Goal: Task Accomplishment & Management: Manage account settings

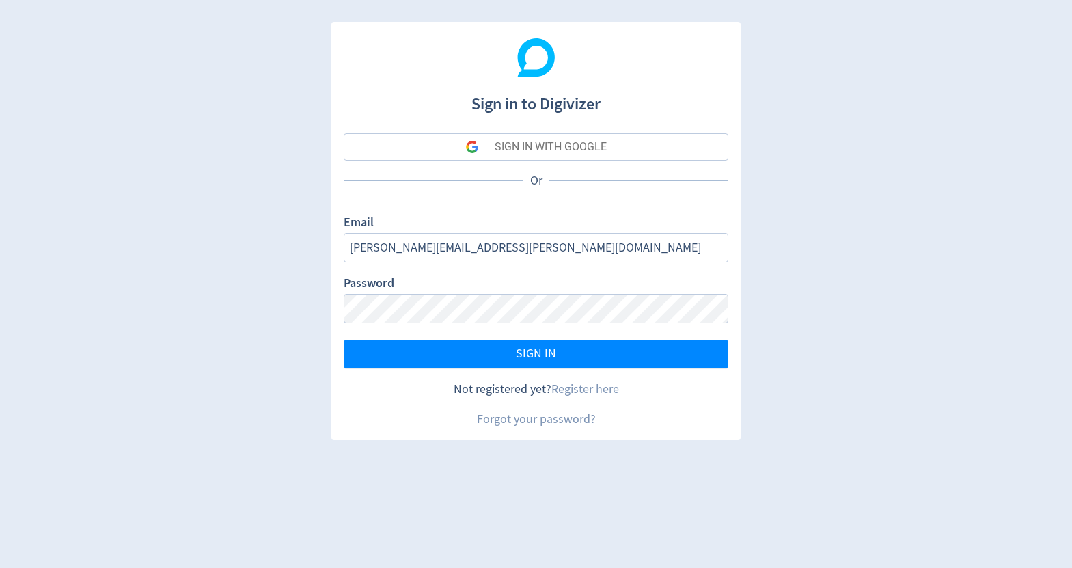
click at [652, 149] on button "SIGN IN WITH GOOGLE" at bounding box center [536, 146] width 384 height 27
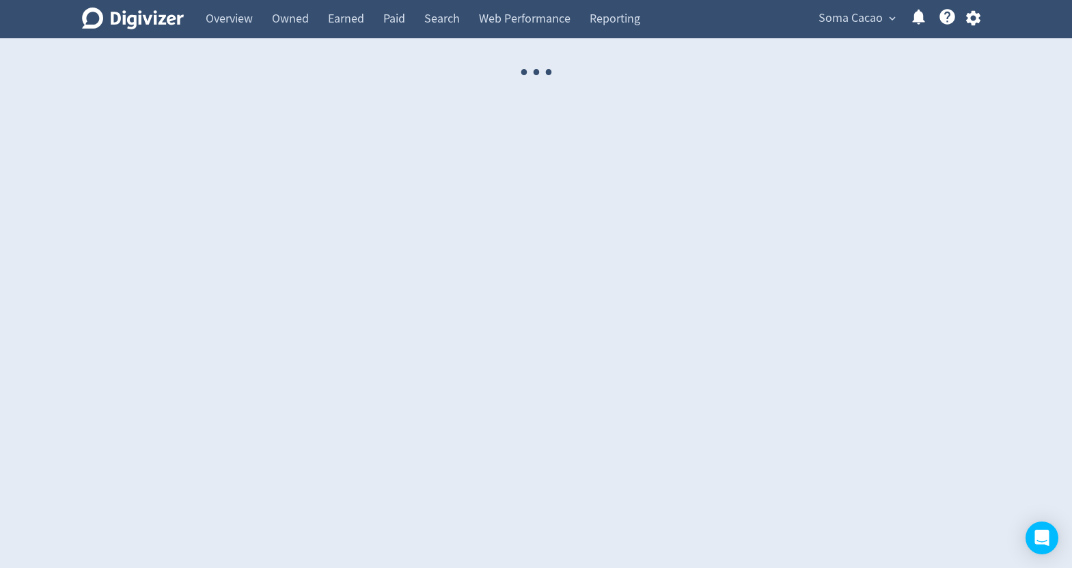
select select "USER"
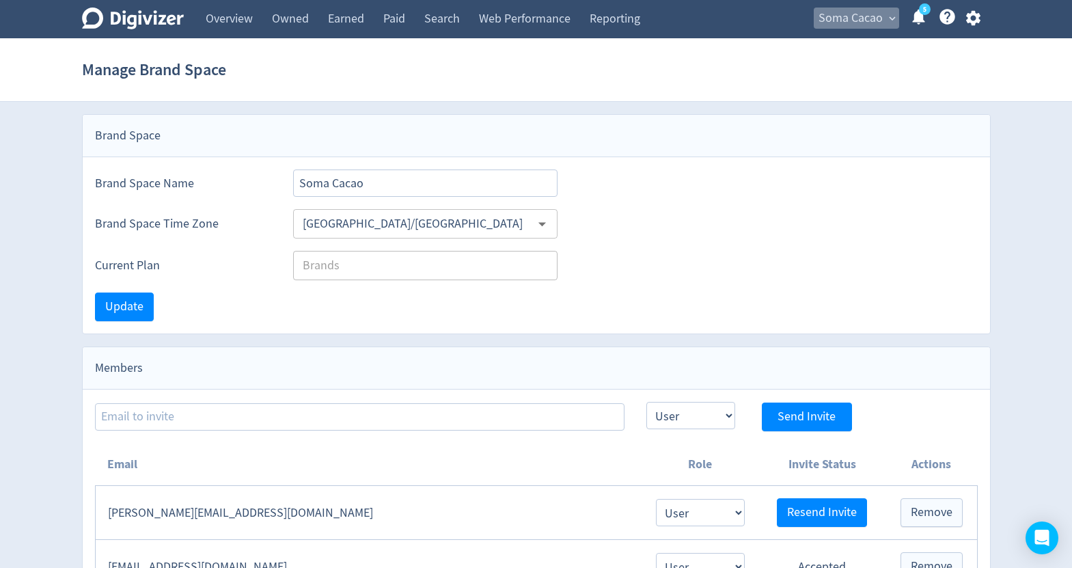
click at [867, 24] on span "Soma Cacao" at bounding box center [850, 19] width 64 height 22
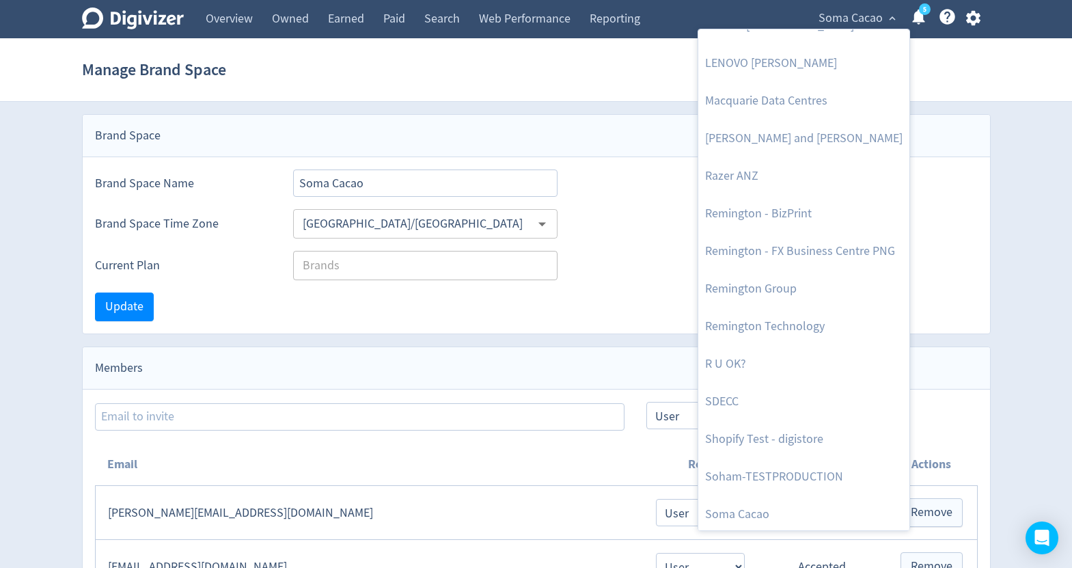
scroll to position [1604, 0]
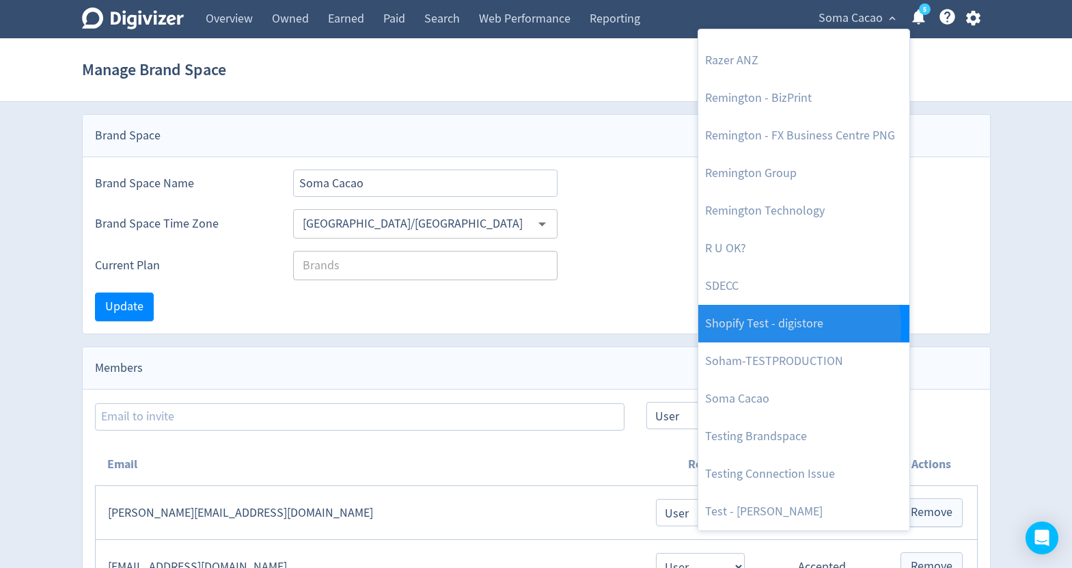
click at [770, 326] on link "Shopify Test - digistore" at bounding box center [803, 324] width 211 height 38
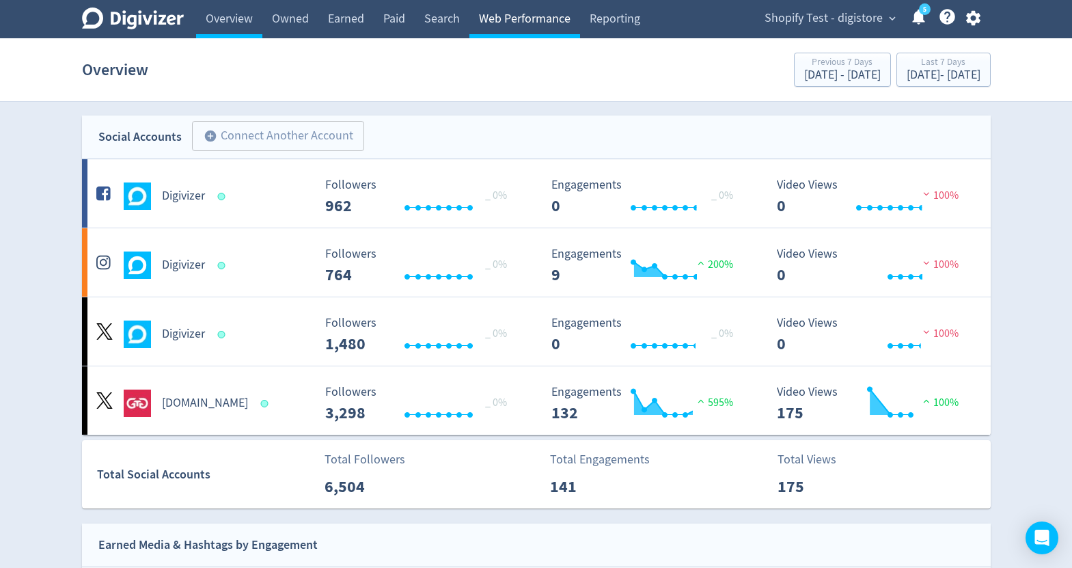
click at [559, 17] on link "Web Performance" at bounding box center [524, 19] width 111 height 38
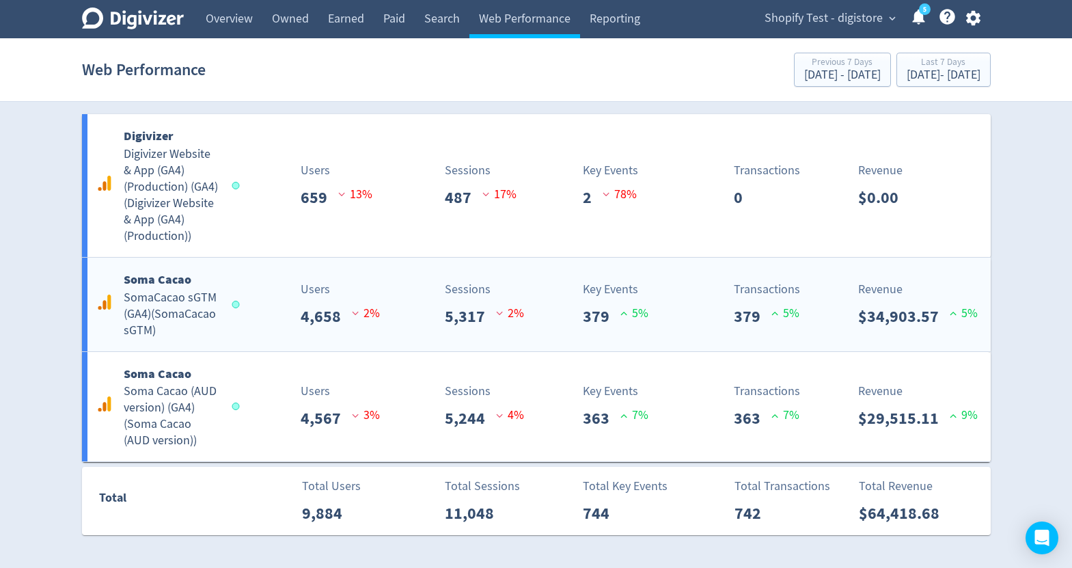
click at [238, 300] on span at bounding box center [237, 304] width 20 height 14
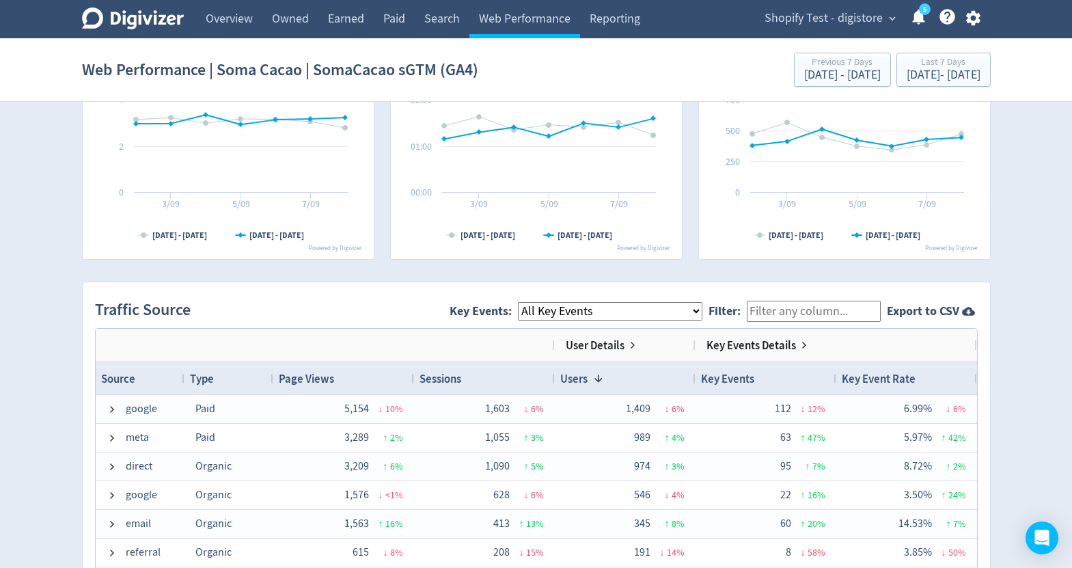
scroll to position [804, 0]
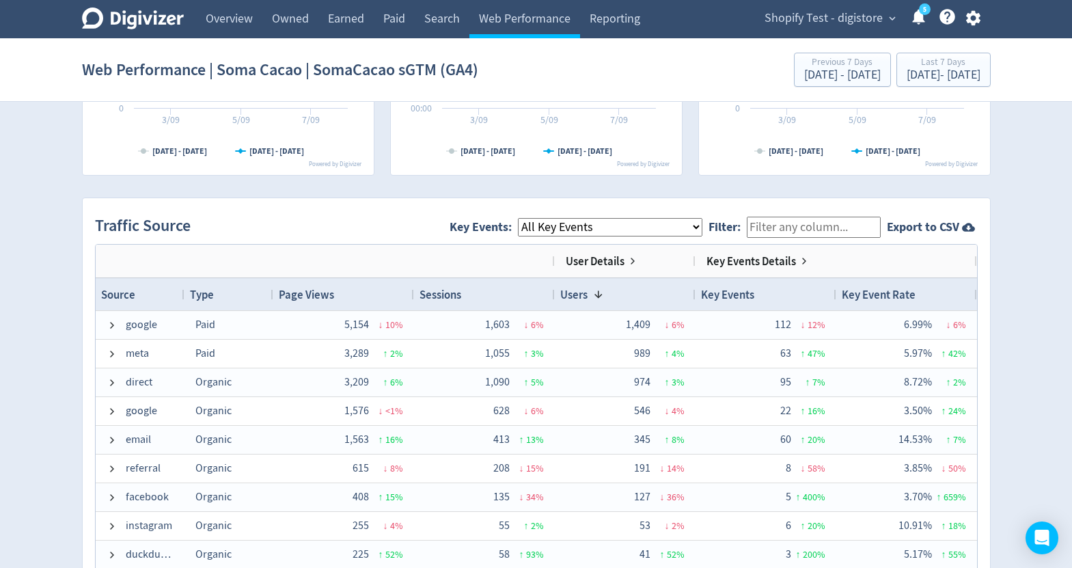
click at [675, 227] on select "All Key Events eCommerce purchase" at bounding box center [610, 227] width 184 height 18
select select "eCommerce"
click at [529, 218] on select "All Key Events eCommerce purchase" at bounding box center [610, 227] width 184 height 18
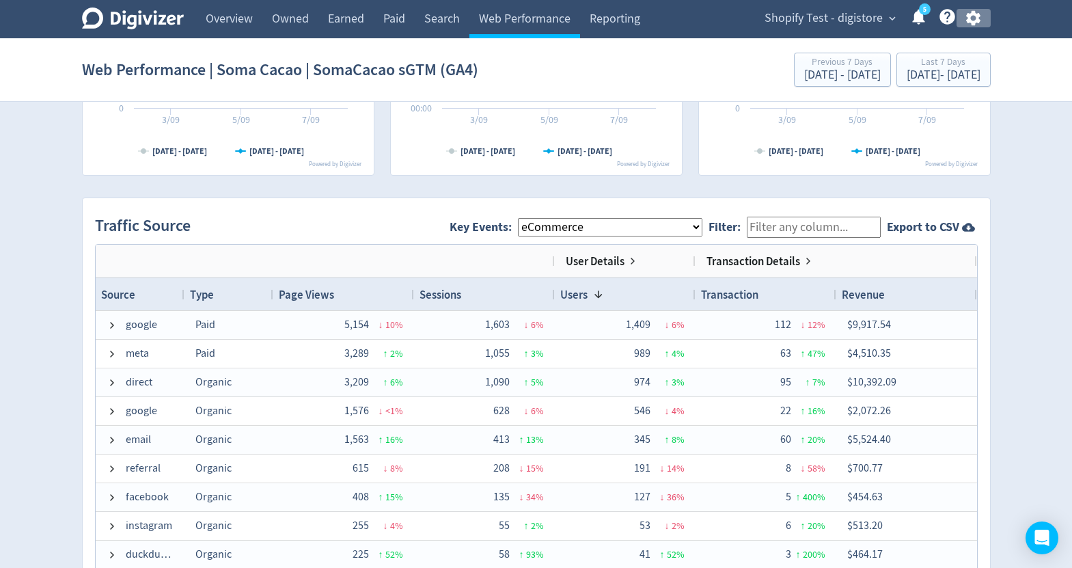
click at [976, 22] on icon "button" at bounding box center [973, 18] width 14 height 15
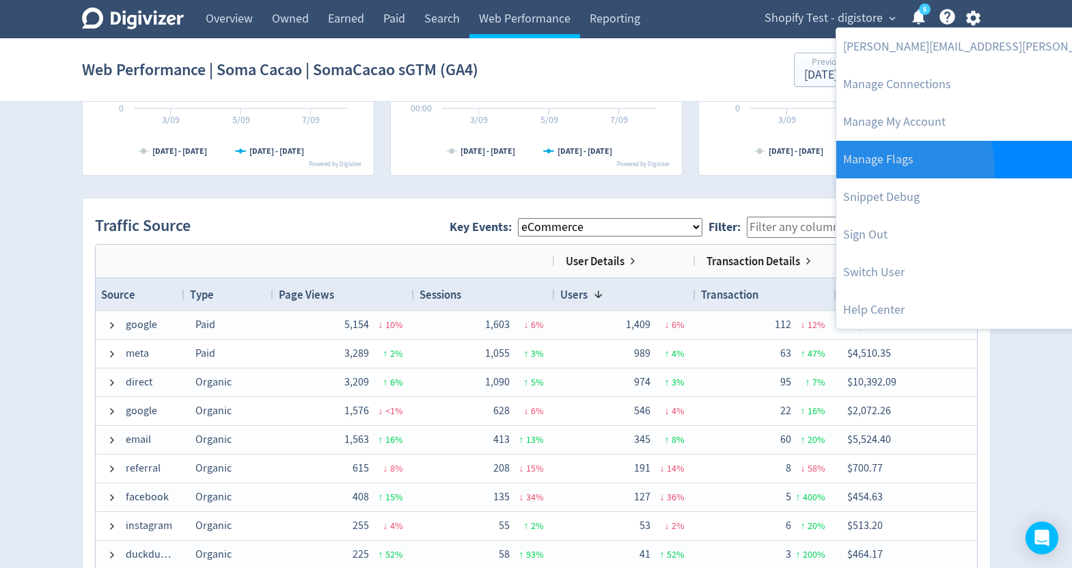
click at [909, 167] on link "Manage Flags" at bounding box center [1018, 160] width 365 height 38
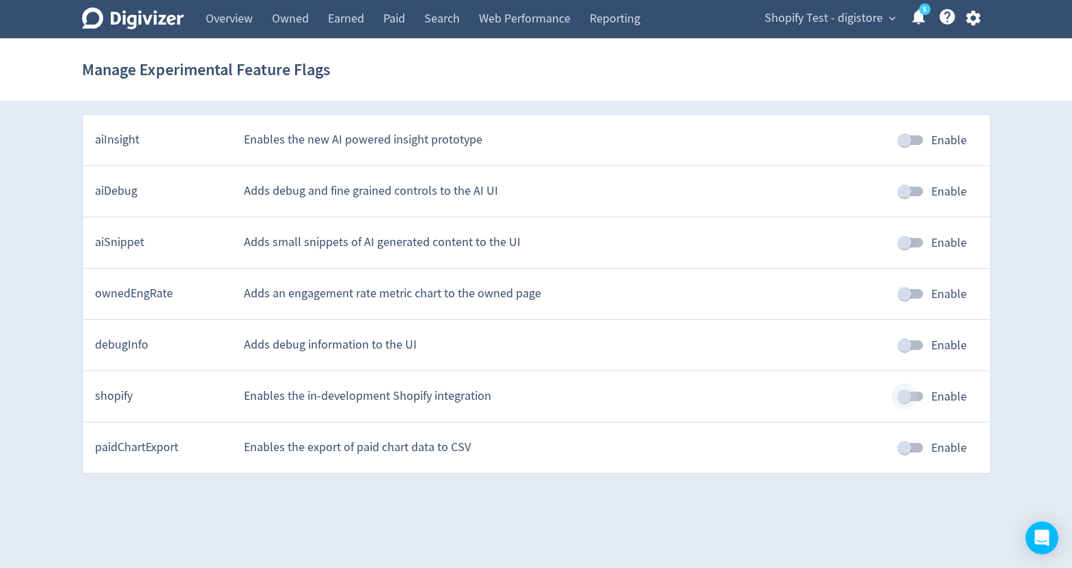
click at [919, 401] on input "Enable" at bounding box center [904, 396] width 78 height 26
checkbox input "true"
click at [847, 14] on span "Shopify Test - digistore" at bounding box center [823, 19] width 118 height 22
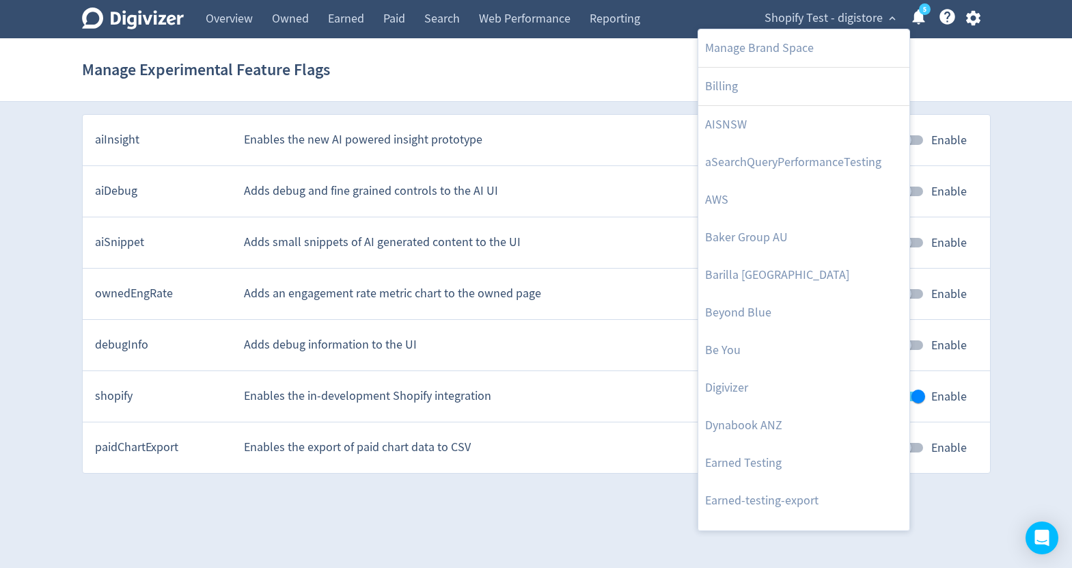
click at [538, 19] on div at bounding box center [536, 284] width 1072 height 568
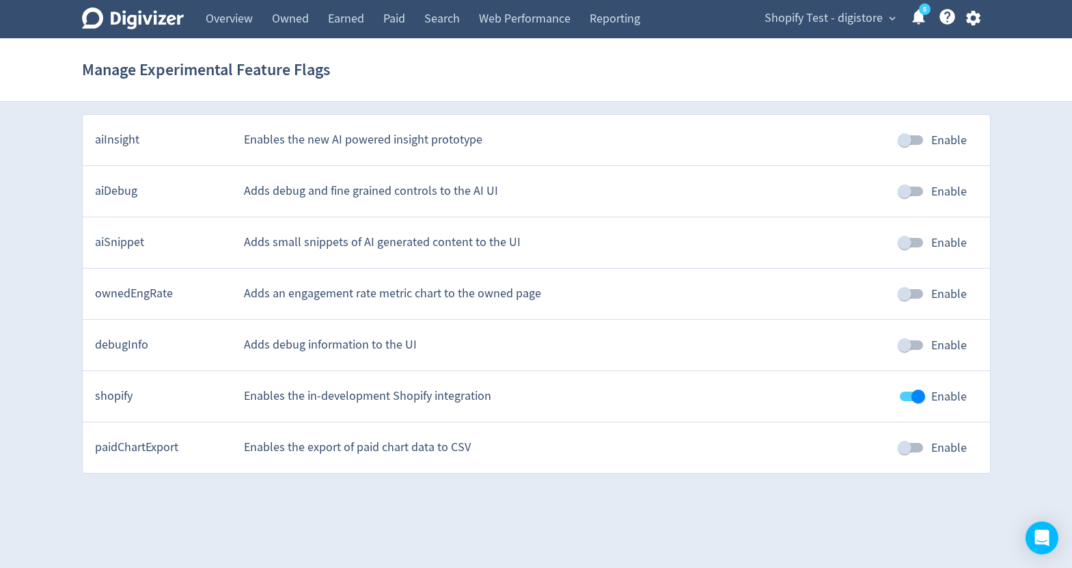
click at [538, 19] on link "Web Performance" at bounding box center [524, 19] width 111 height 38
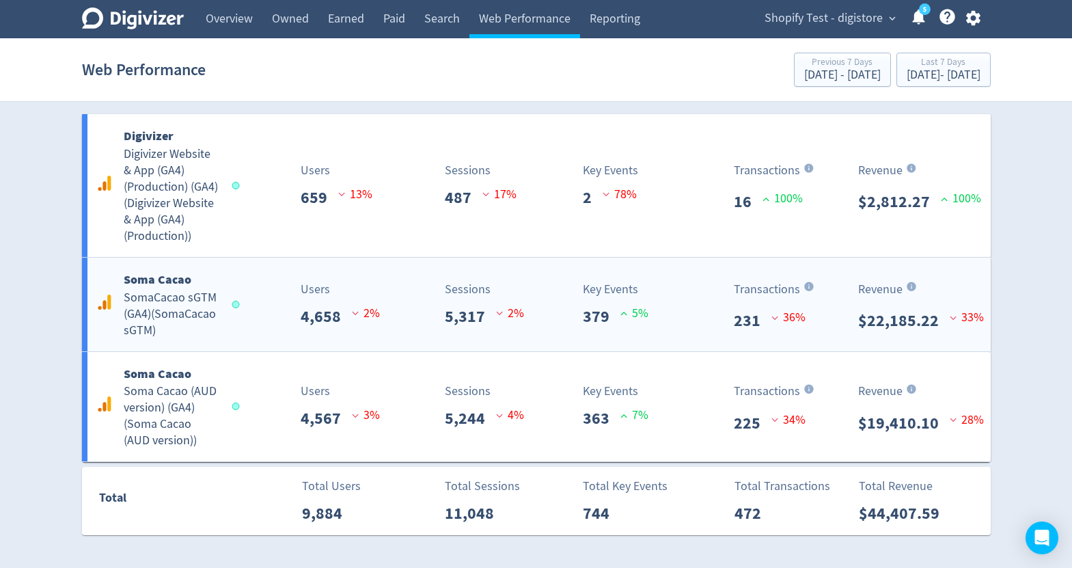
click at [578, 310] on div "Key Events 379 5 %" at bounding box center [631, 304] width 113 height 48
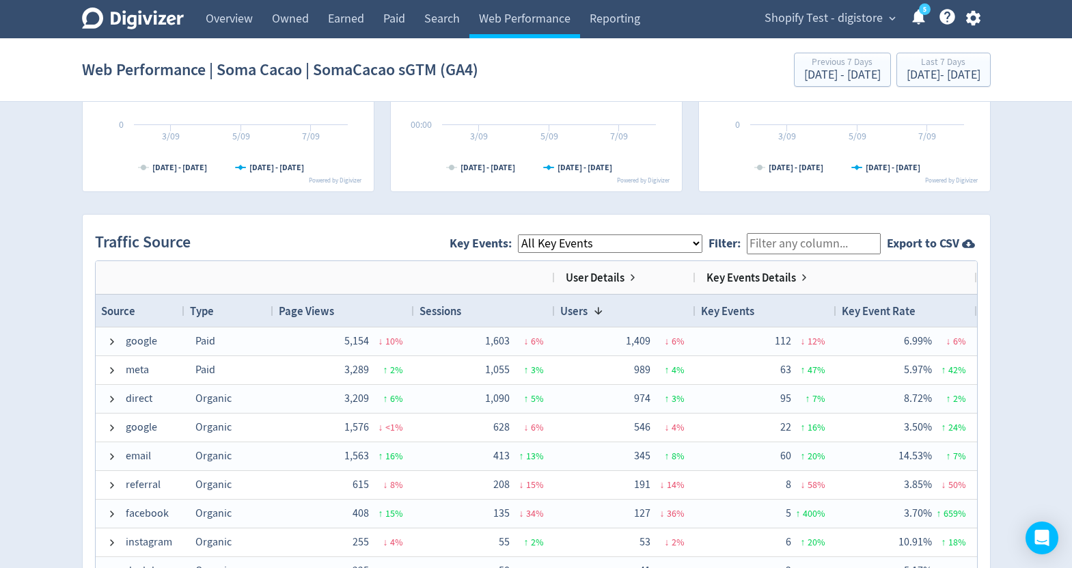
scroll to position [816, 0]
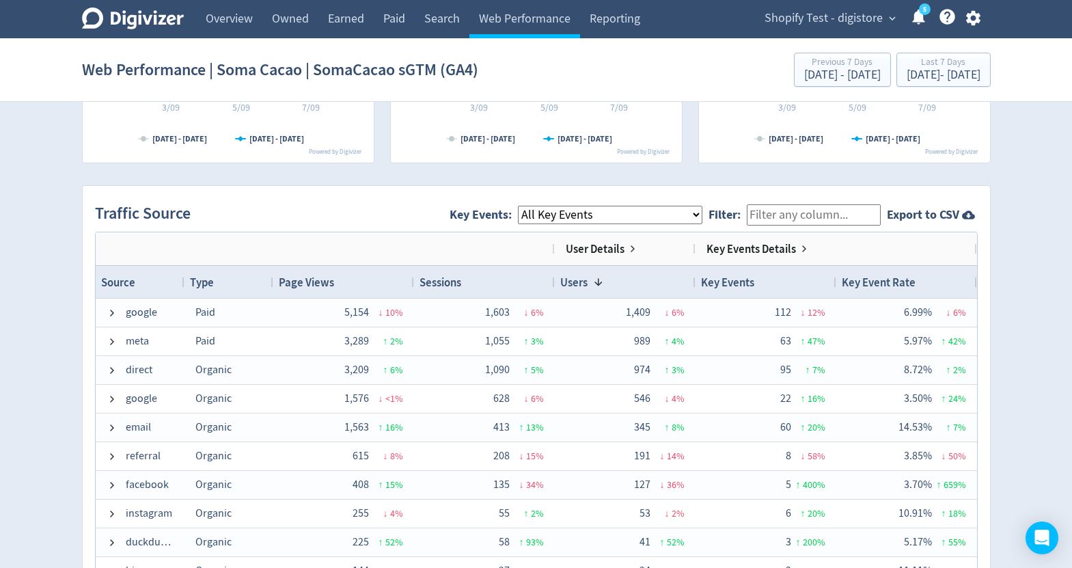
click at [688, 218] on select "All Key Events eCommerce purchase" at bounding box center [610, 215] width 184 height 18
select select "eCommerce"
click at [529, 206] on select "All Key Events eCommerce purchase" at bounding box center [610, 215] width 184 height 18
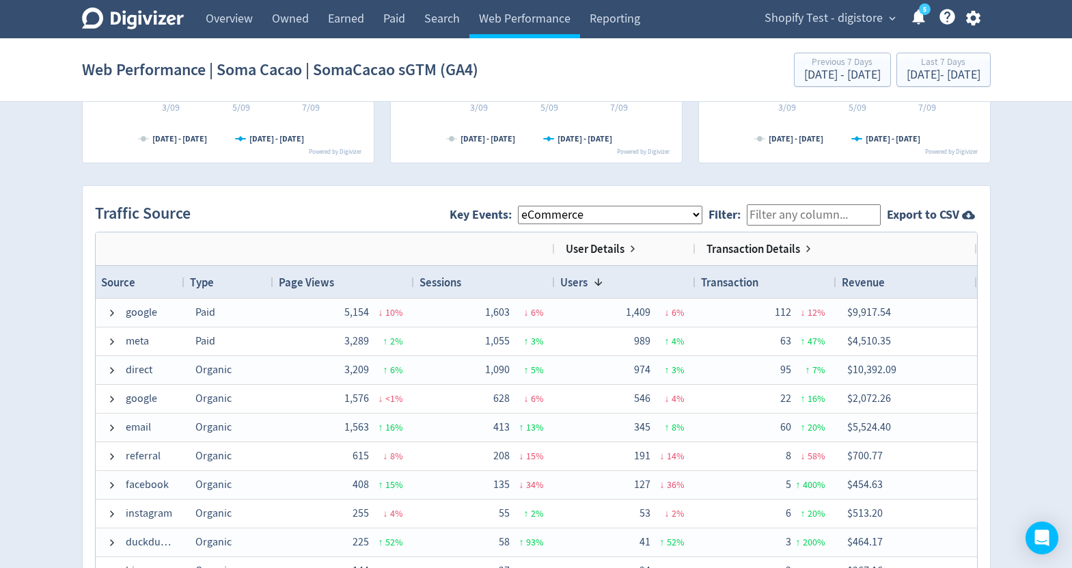
click at [799, 24] on span "Shopify Test - digistore" at bounding box center [823, 19] width 118 height 22
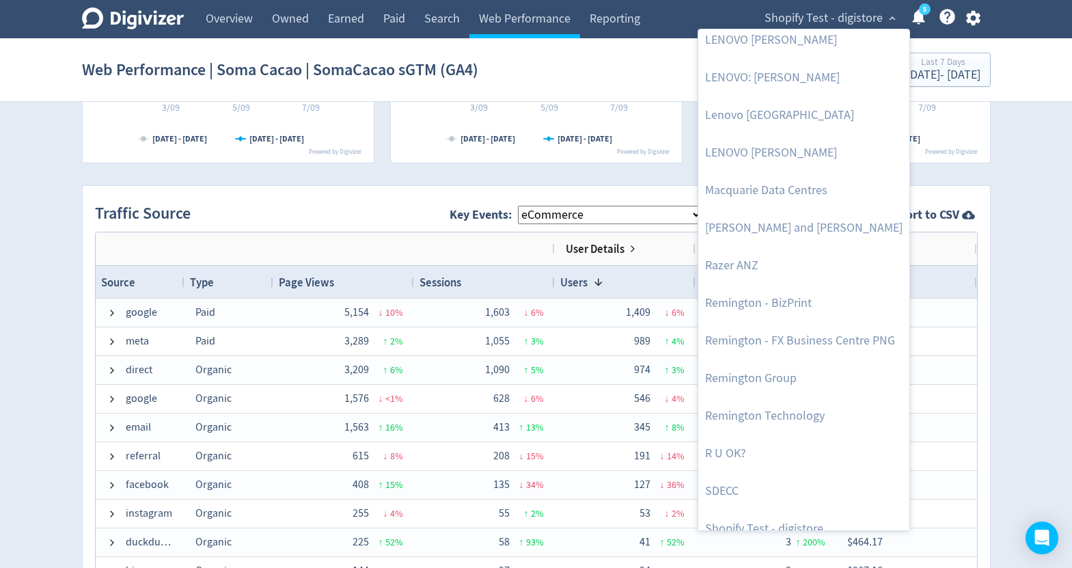
scroll to position [1635, 0]
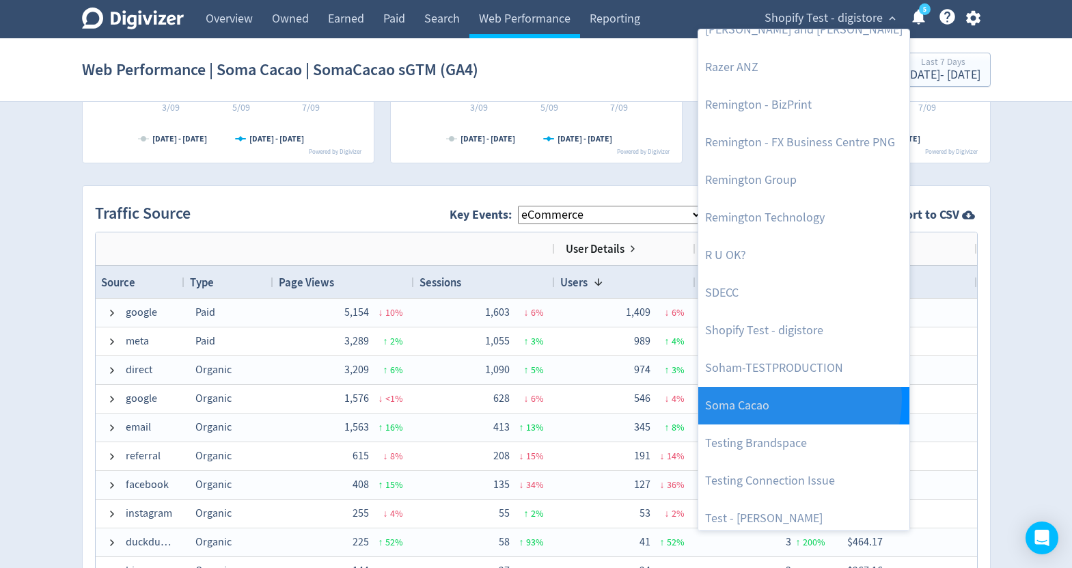
click at [778, 399] on link "Soma Cacao" at bounding box center [803, 406] width 211 height 38
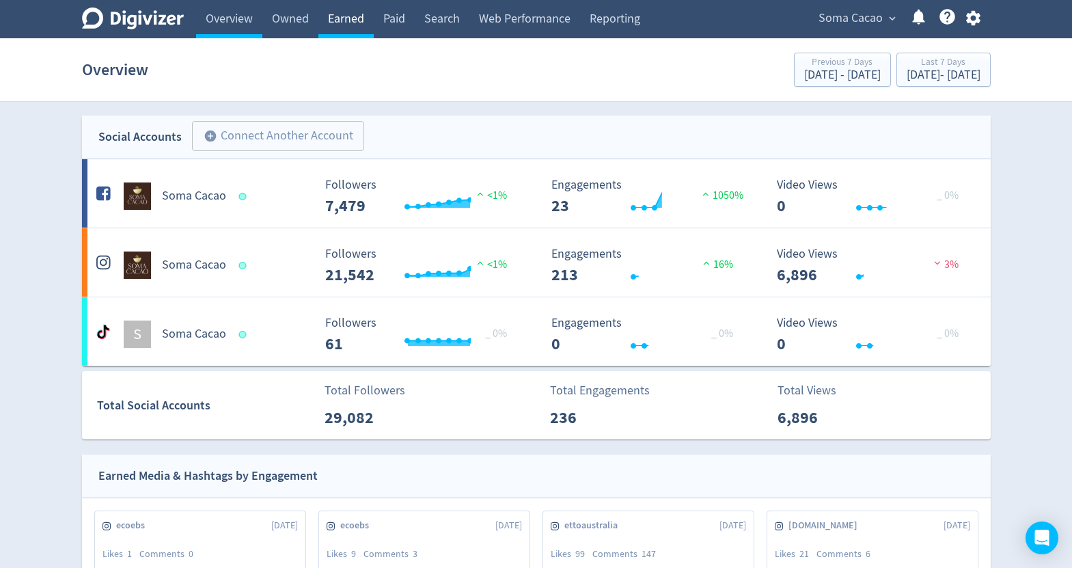
click at [344, 20] on link "Earned" at bounding box center [345, 19] width 55 height 38
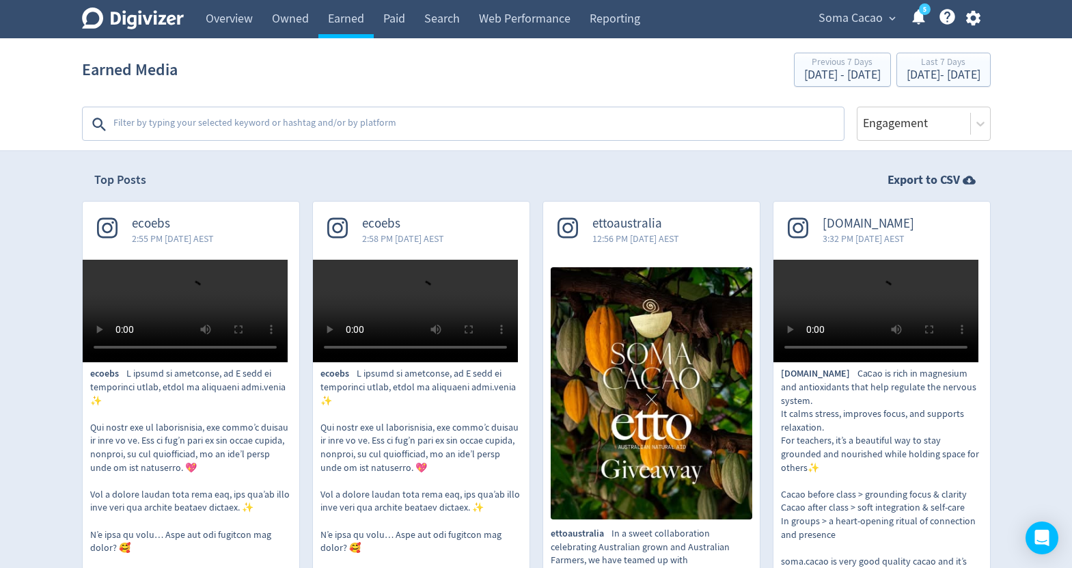
scroll to position [251, 0]
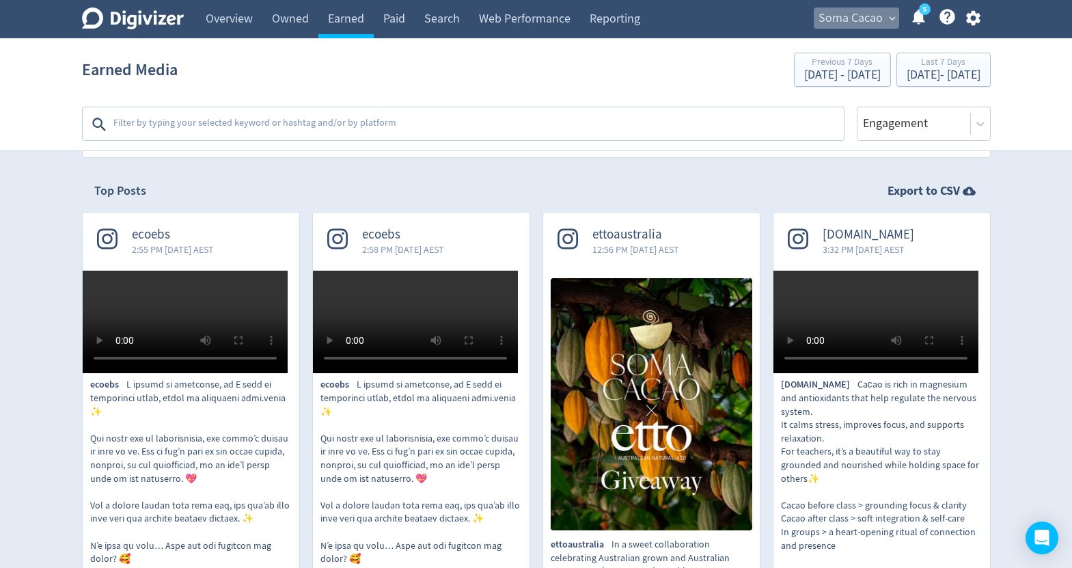
click at [826, 27] on span "Soma Cacao" at bounding box center [850, 19] width 64 height 22
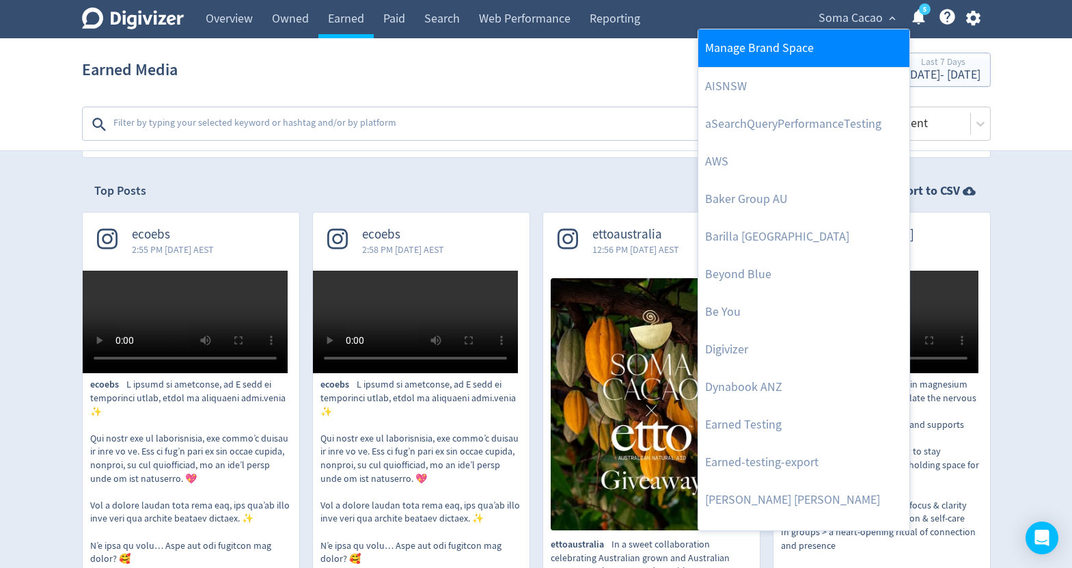
click at [793, 52] on link "Manage Brand Space" at bounding box center [803, 48] width 211 height 38
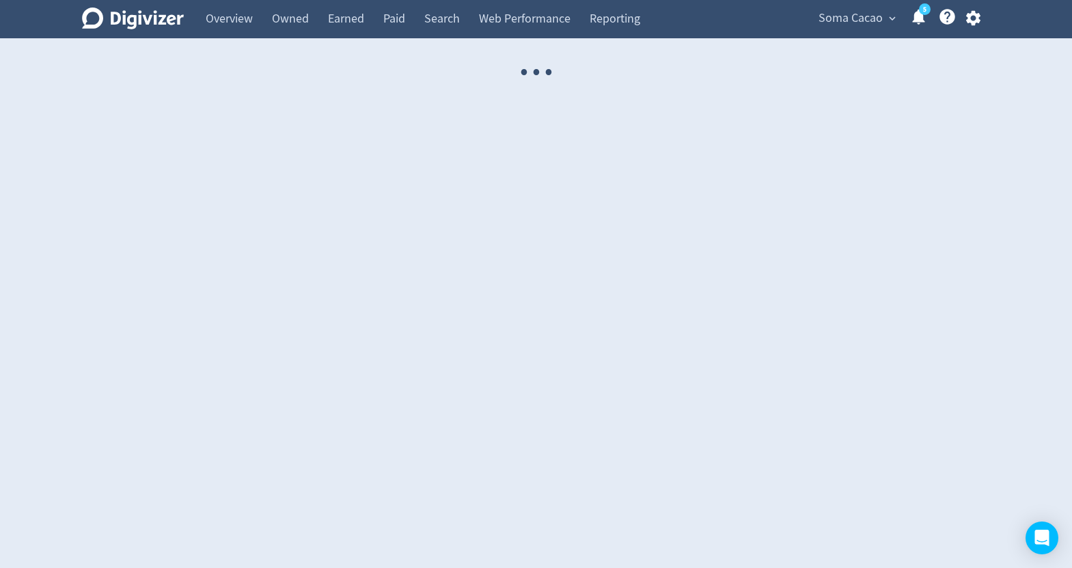
select select "USER"
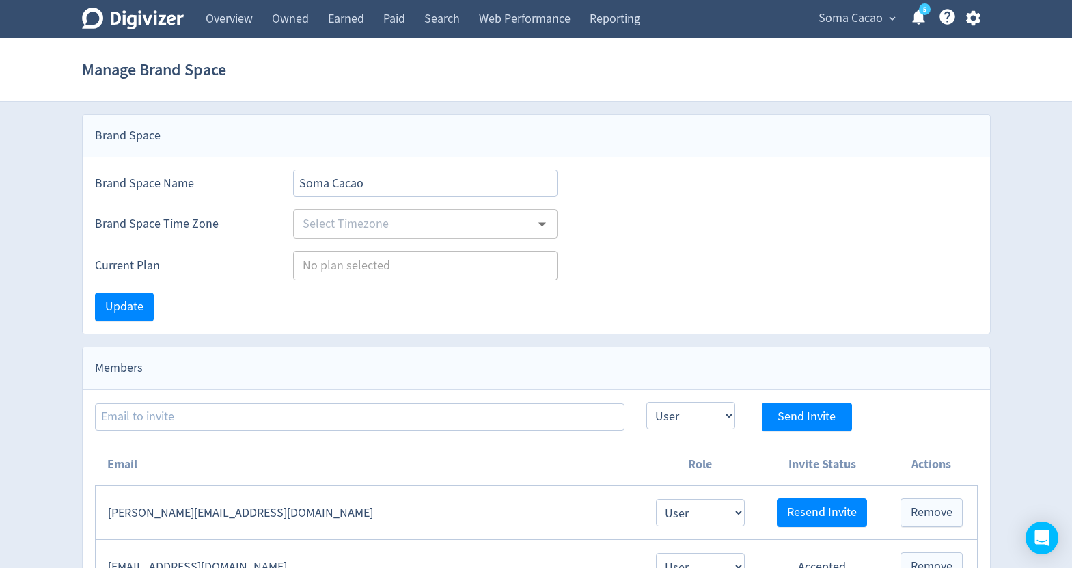
type input "Australia/Brisbane"
type input "Brands"
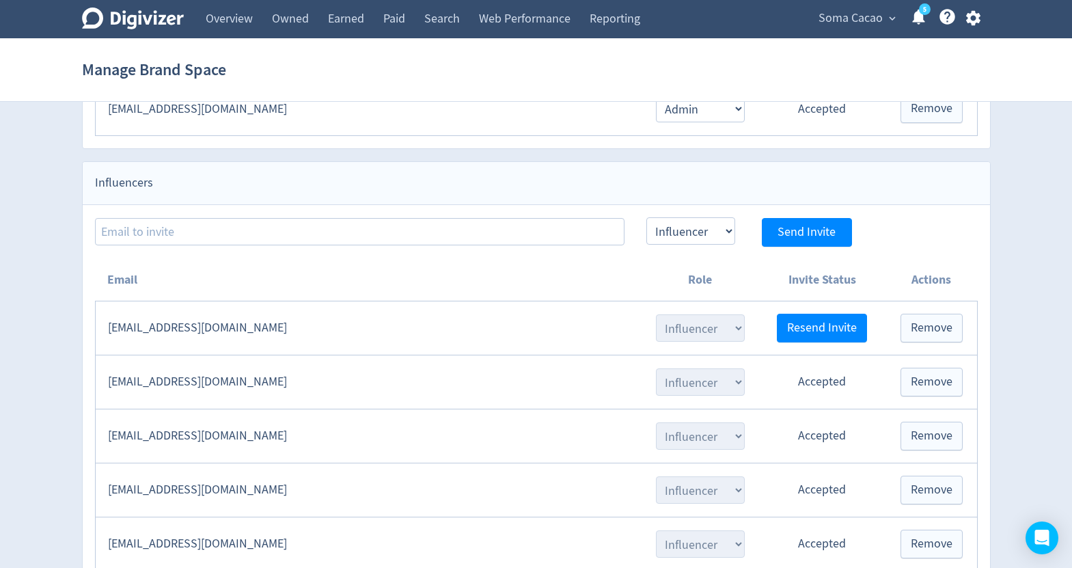
scroll to position [1424, 0]
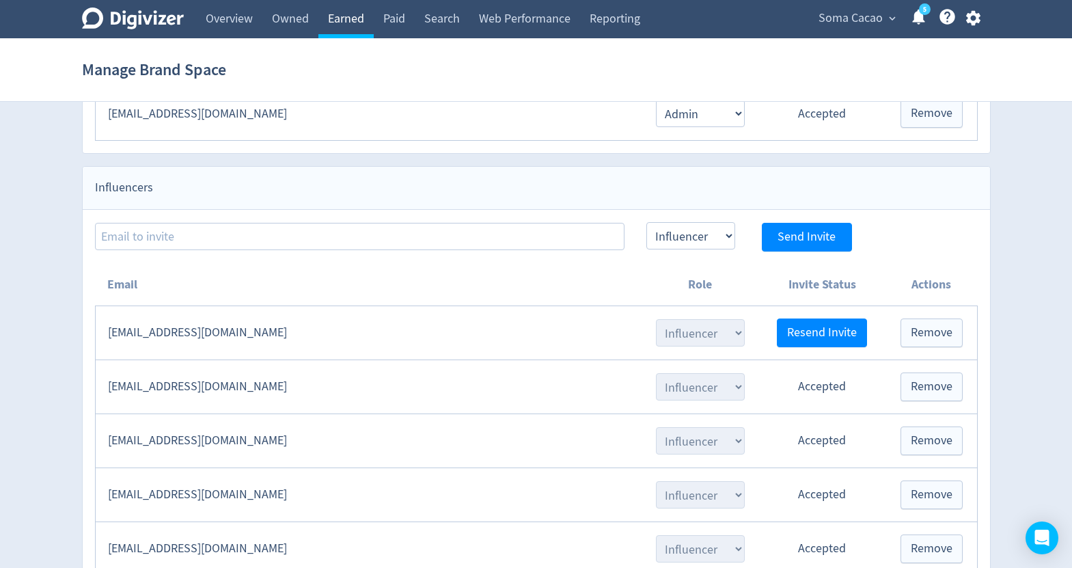
click at [371, 12] on link "Earned" at bounding box center [345, 19] width 55 height 38
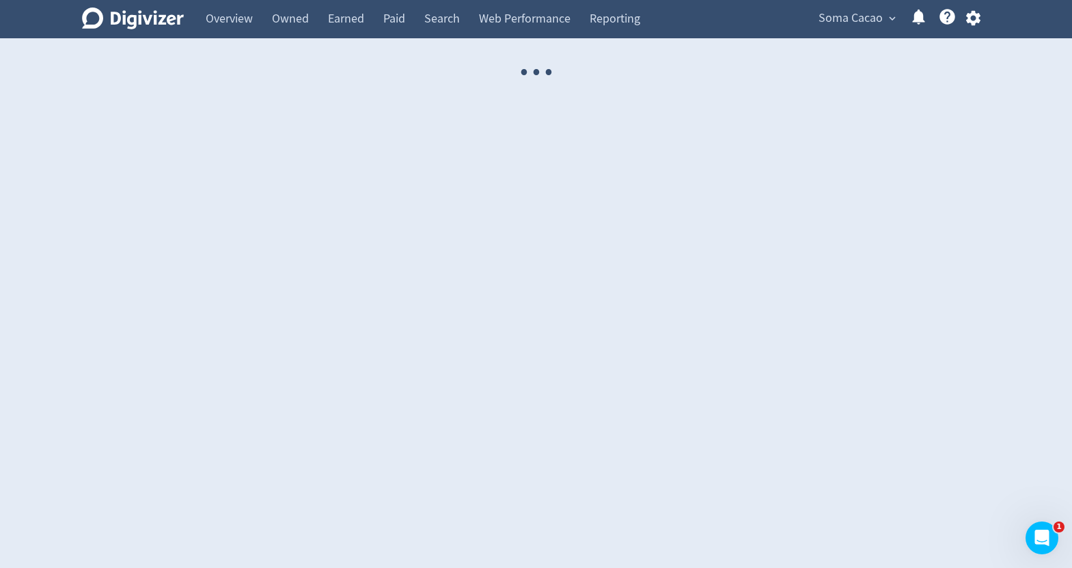
select select "USER"
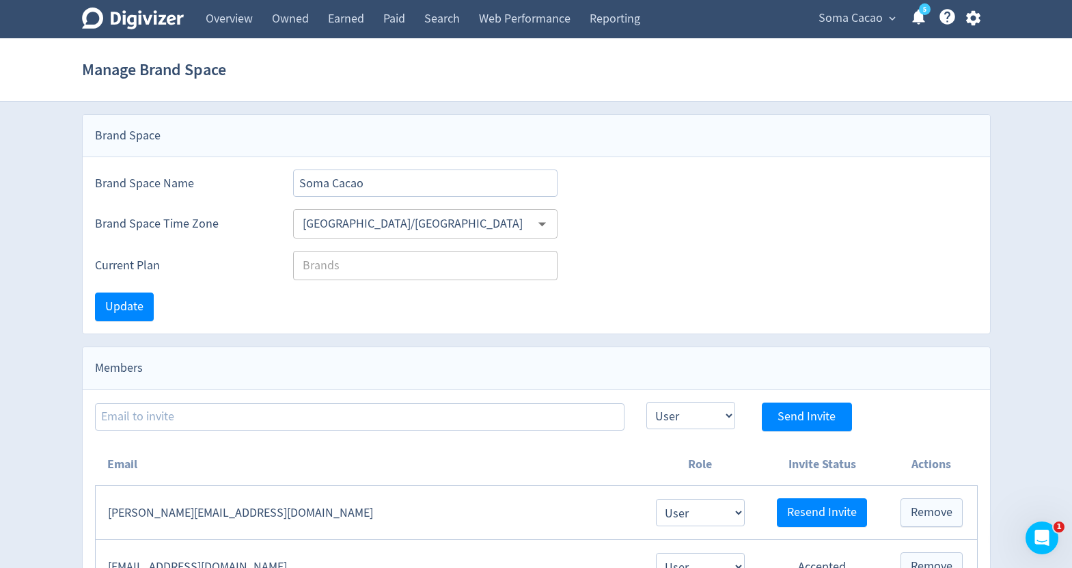
click at [833, 23] on span "Soma Cacao" at bounding box center [850, 19] width 64 height 22
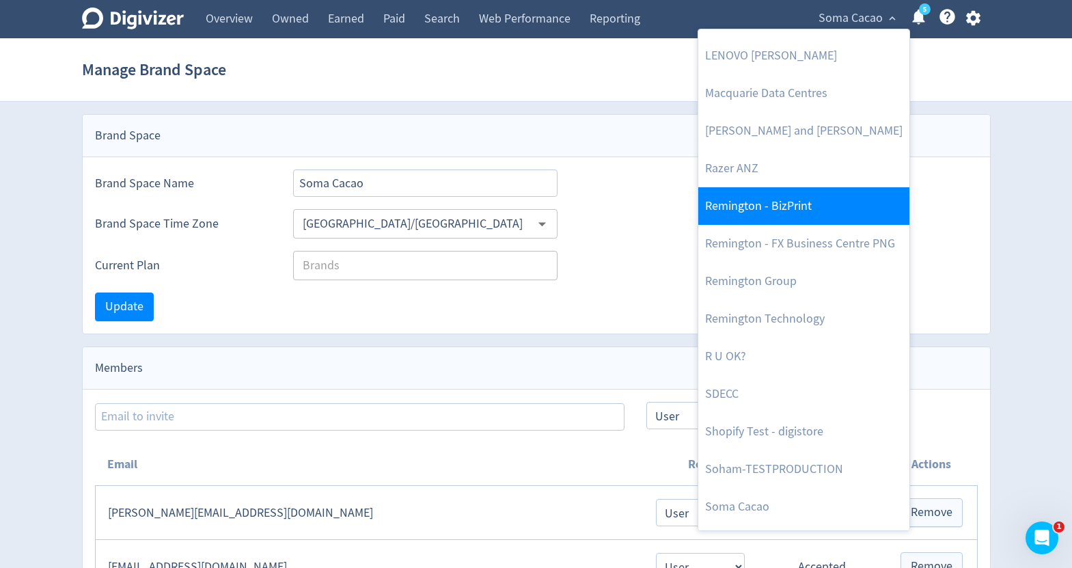
scroll to position [1604, 0]
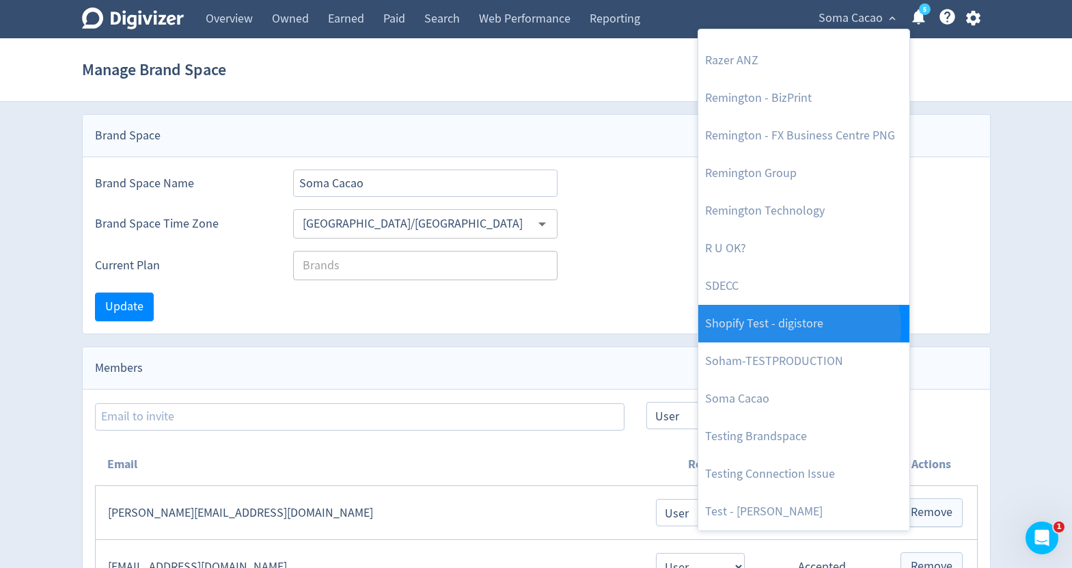
click at [785, 327] on link "Shopify Test - digistore" at bounding box center [803, 324] width 211 height 38
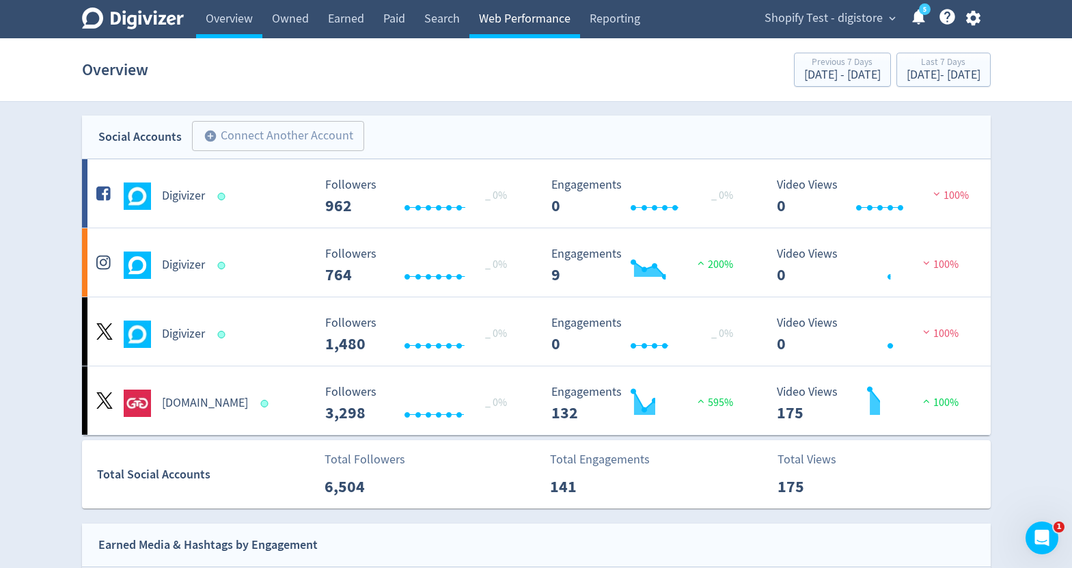
click at [521, 31] on link "Web Performance" at bounding box center [524, 19] width 111 height 38
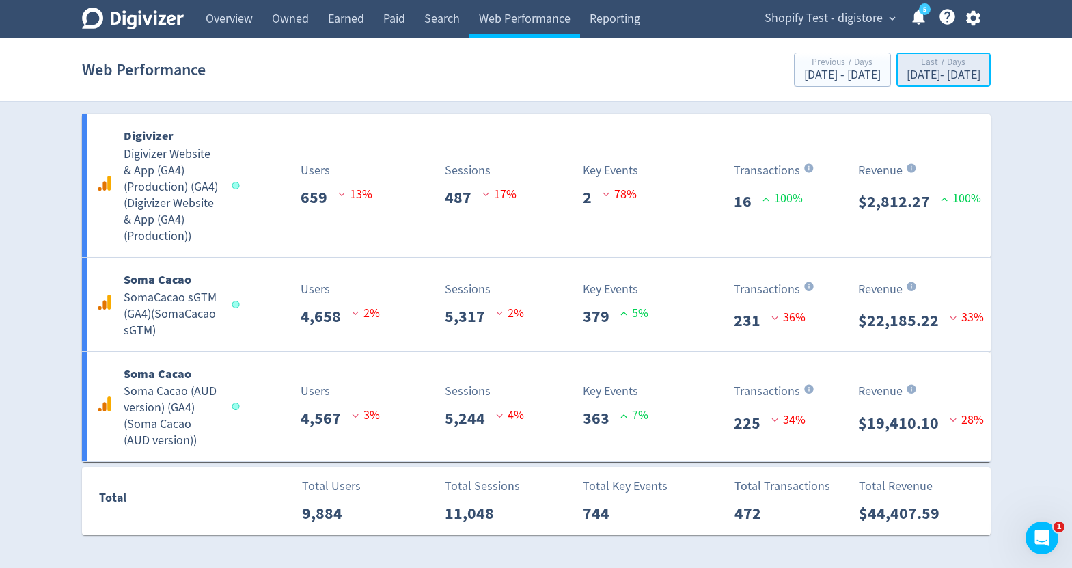
click at [906, 77] on div "Sep 2, 2025 - Sep 8, 2025" at bounding box center [943, 75] width 74 height 12
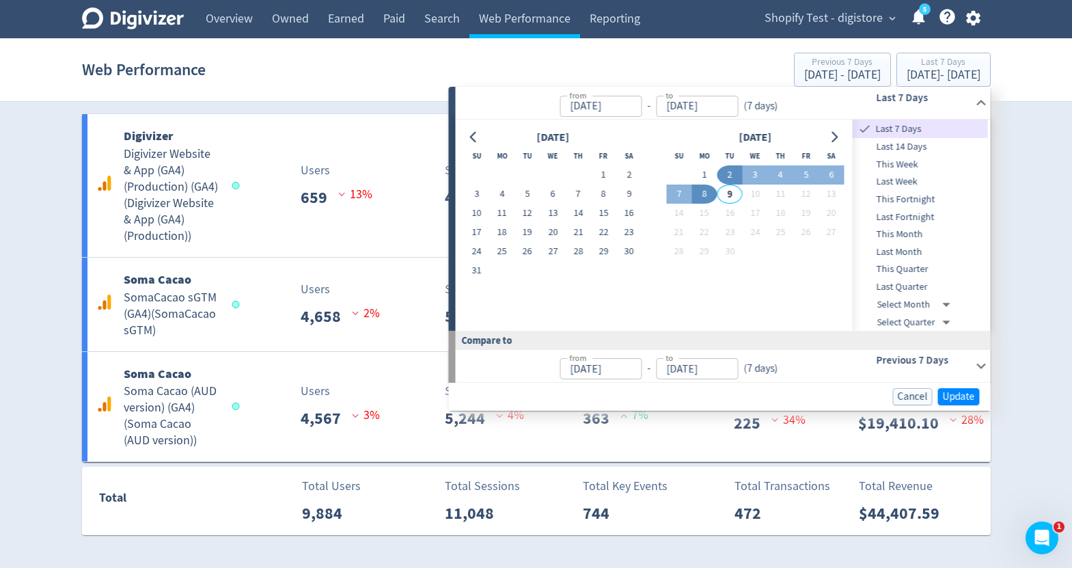
click at [705, 198] on button "8" at bounding box center [703, 193] width 25 height 19
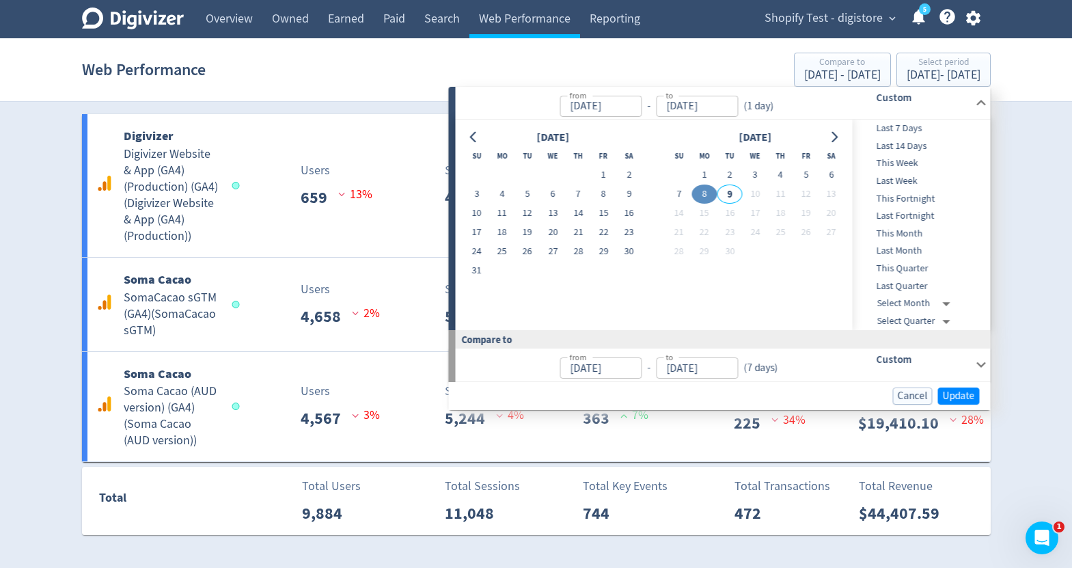
type input "Sep 08, 2025"
click at [705, 198] on button "8" at bounding box center [703, 193] width 25 height 19
type input "Sep 07, 2025"
click at [945, 393] on span "Update" at bounding box center [958, 396] width 32 height 10
